Goal: Task Accomplishment & Management: Use online tool/utility

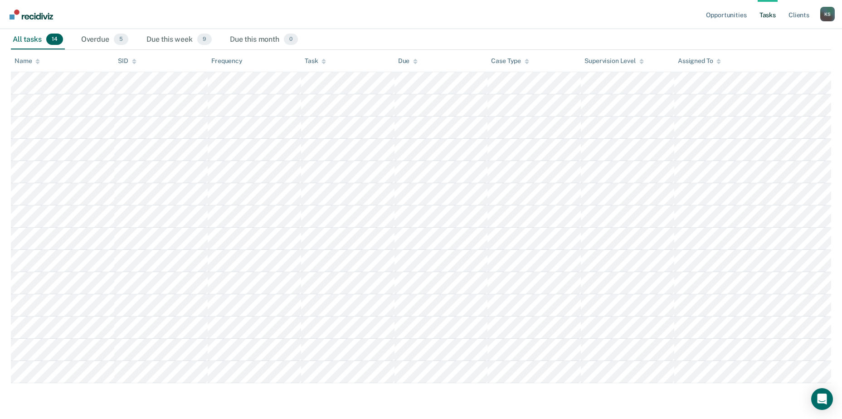
scroll to position [141, 0]
click at [204, 40] on span "9" at bounding box center [204, 39] width 15 height 12
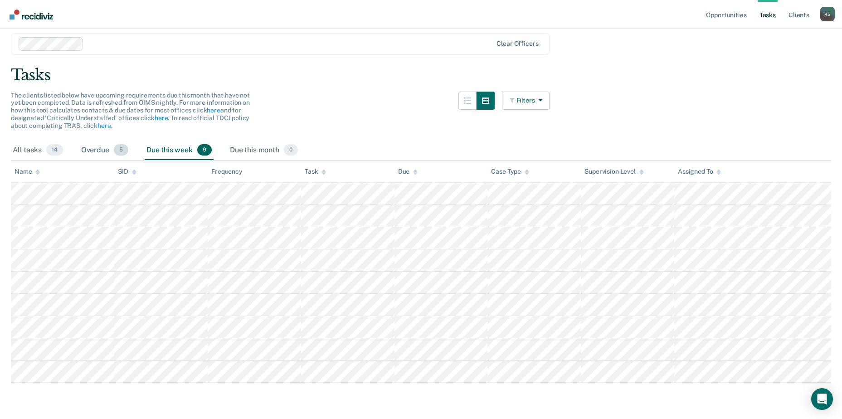
click at [125, 149] on span "5" at bounding box center [121, 150] width 15 height 12
